Goal: Find specific page/section: Find specific page/section

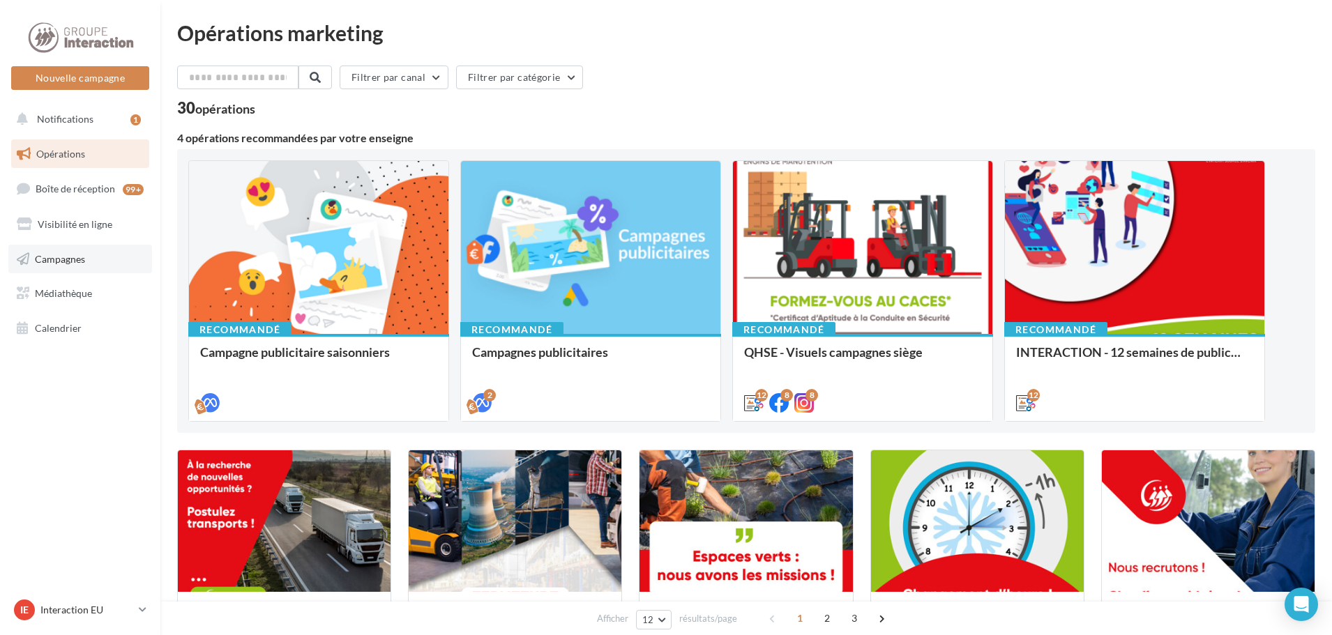
click at [84, 257] on span "Campagnes" at bounding box center [60, 258] width 50 height 12
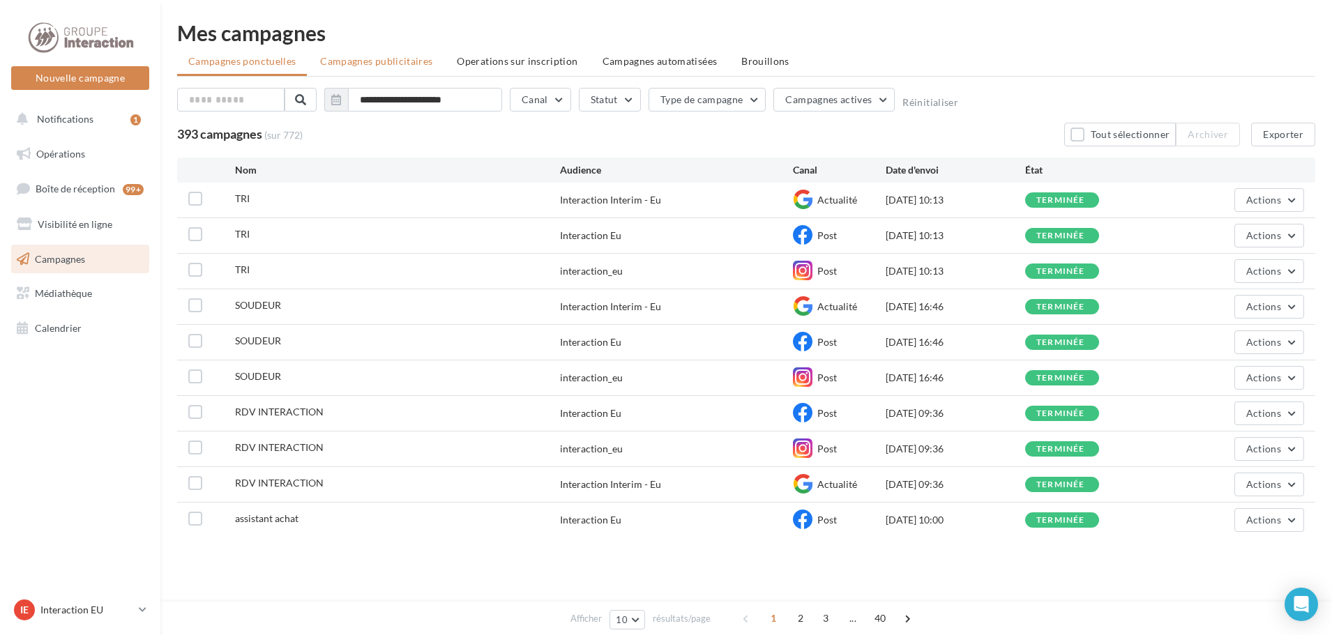
click at [388, 64] on span "Campagnes publicitaires" at bounding box center [376, 61] width 112 height 12
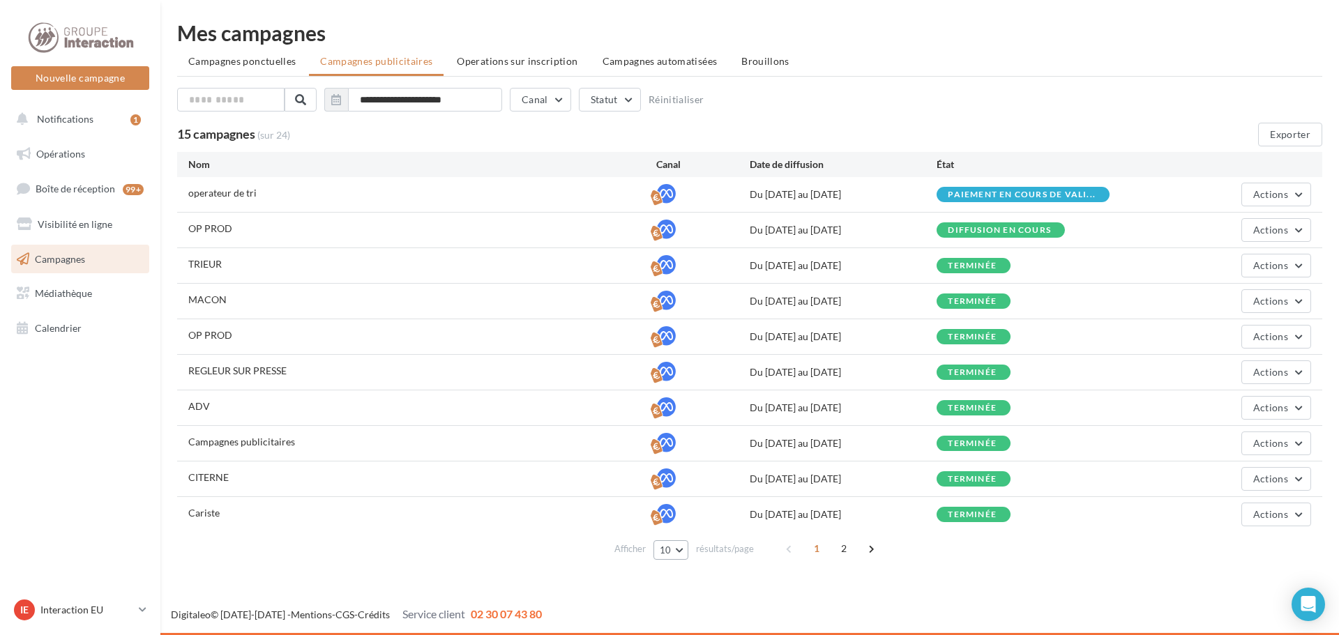
click at [686, 547] on button "10" at bounding box center [671, 550] width 36 height 20
click at [722, 479] on button "25" at bounding box center [702, 476] width 98 height 24
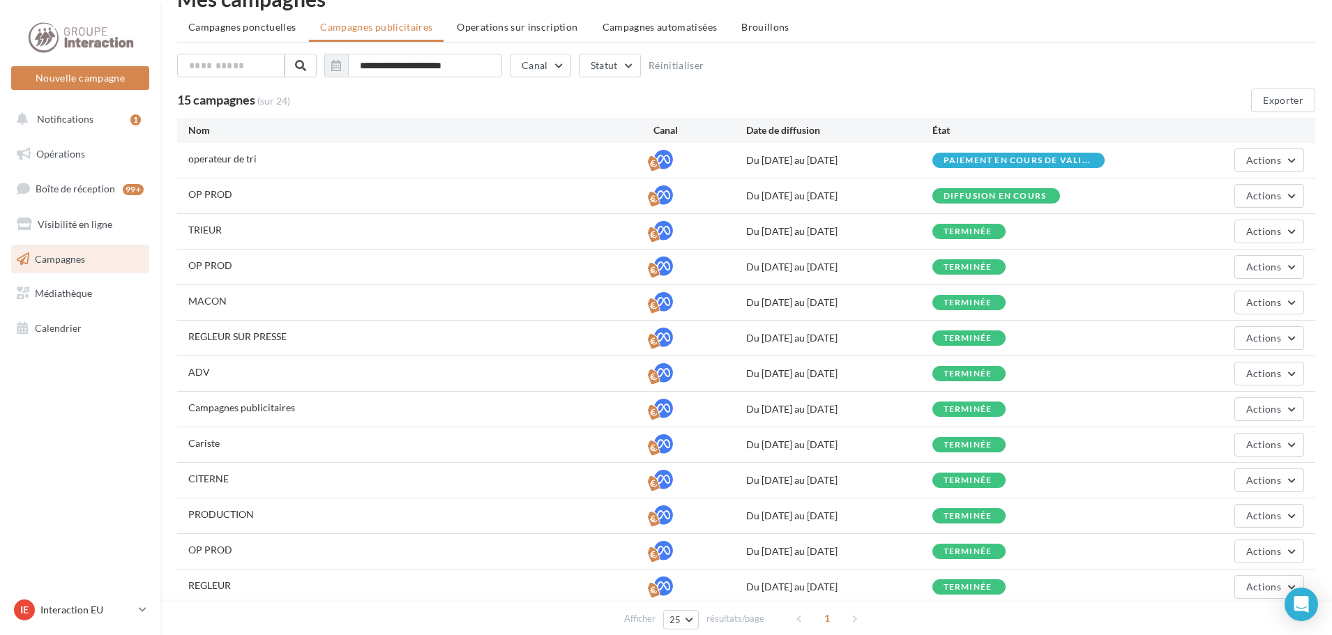
scroll to position [29, 0]
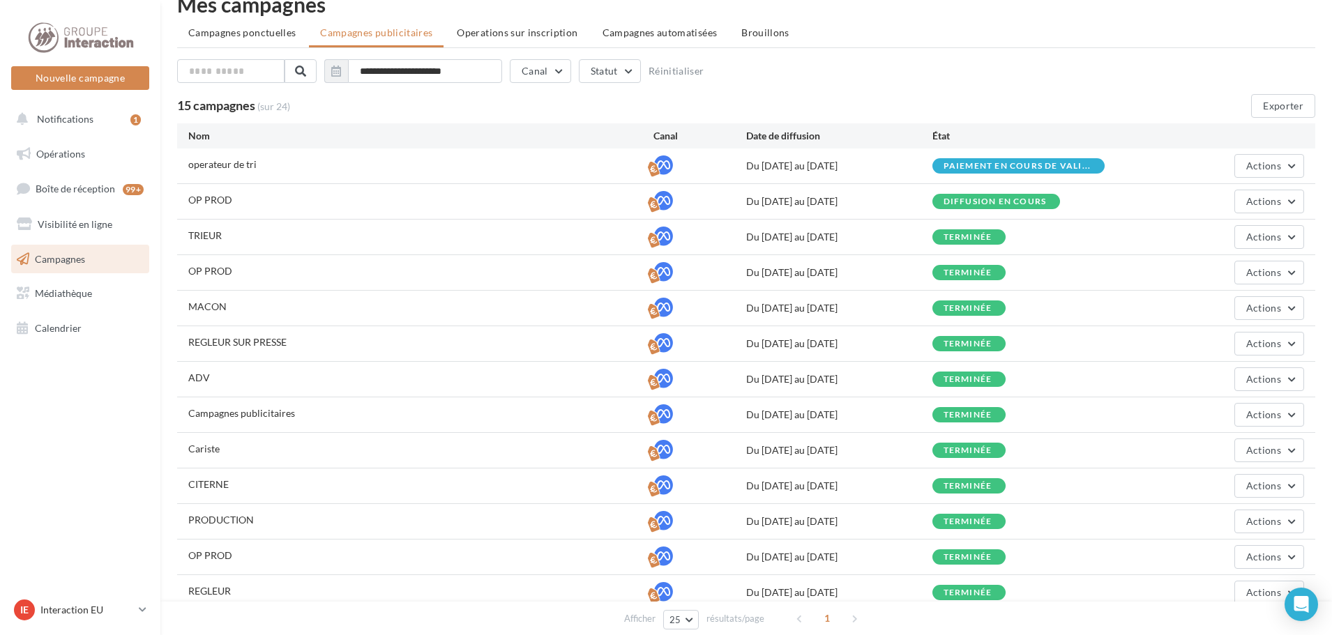
click at [793, 238] on div "Du 13/08/2025 au 23/08/2025" at bounding box center [839, 237] width 186 height 14
click at [798, 206] on div "Du 18/09/2025 au 28/09/2025" at bounding box center [839, 202] width 186 height 14
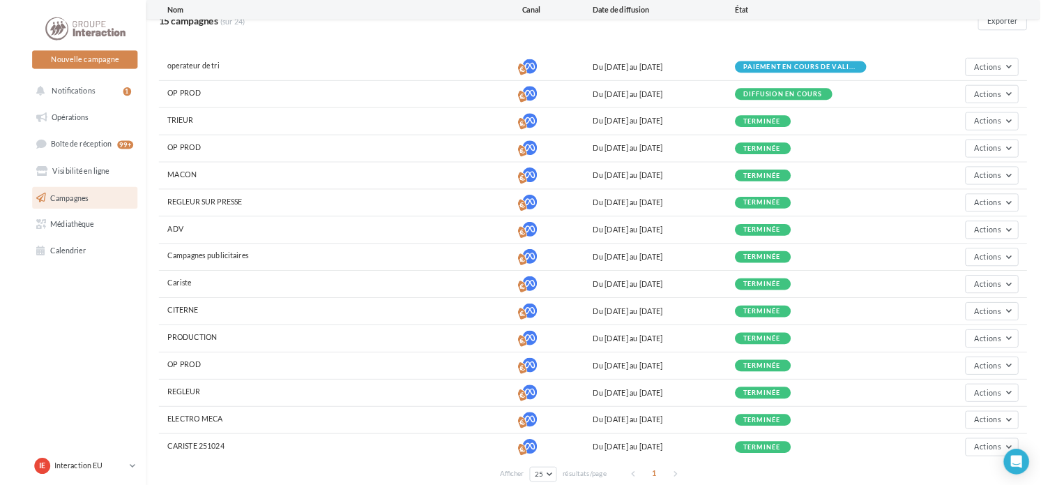
scroll to position [139, 0]
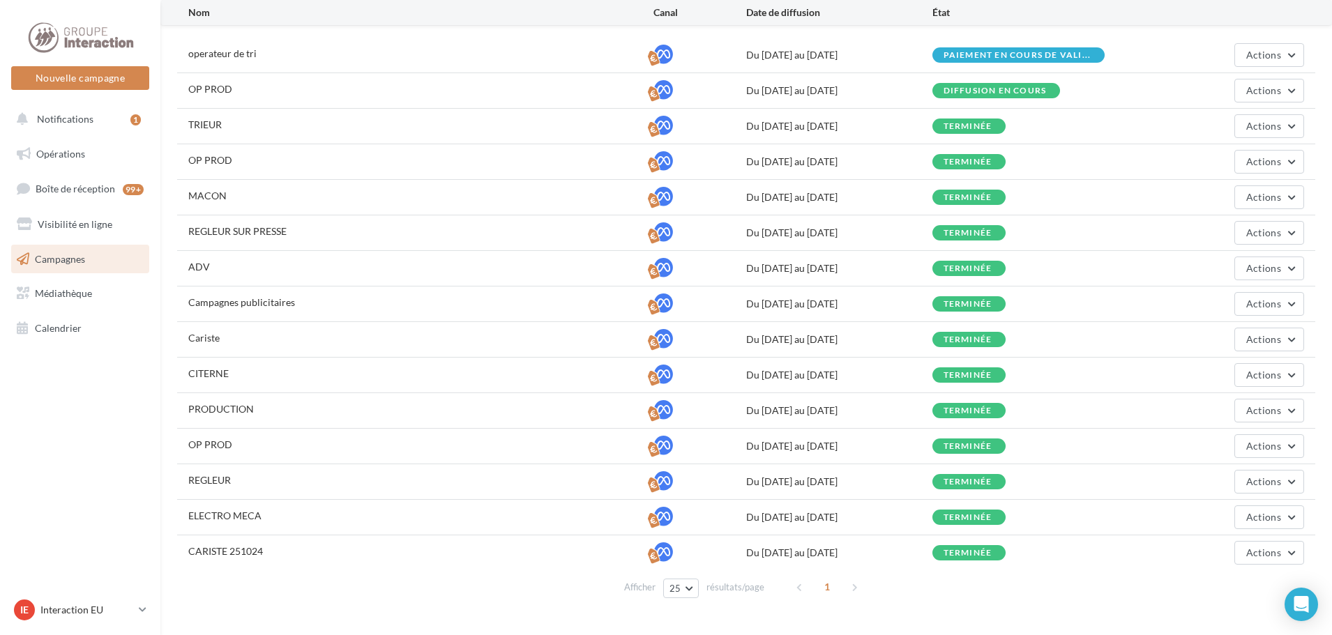
drag, startPoint x: 1147, startPoint y: 446, endPoint x: 1195, endPoint y: 625, distance: 185.5
